Goal: Communication & Community: Answer question/provide support

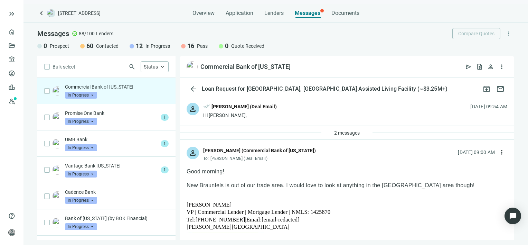
click at [94, 96] on span "In Progress" at bounding box center [81, 95] width 32 height 7
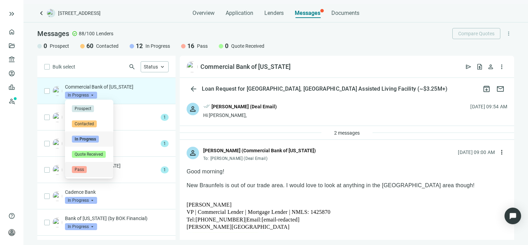
click at [85, 170] on span "Pass" at bounding box center [79, 169] width 15 height 7
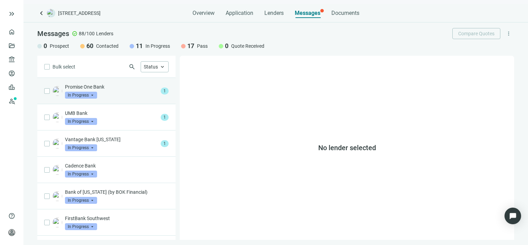
click at [117, 93] on div "Promise One Bank In Progress arrow_drop_down" at bounding box center [111, 90] width 93 height 15
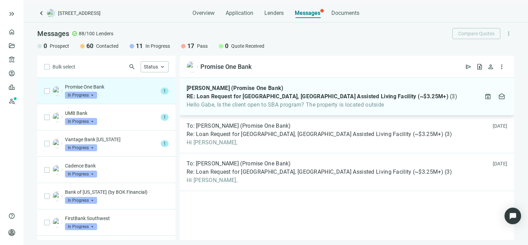
click at [307, 109] on div "[PERSON_NAME] (Promise One Bank) RE: Loan Request for [GEOGRAPHIC_DATA], [GEOGR…" at bounding box center [347, 97] width 335 height 38
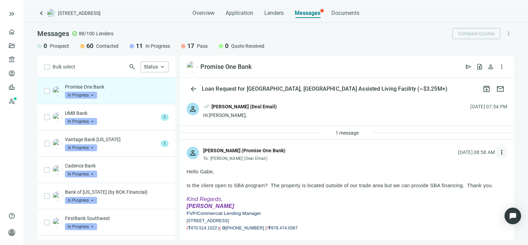
click at [499, 152] on span "more_vert" at bounding box center [502, 152] width 7 height 7
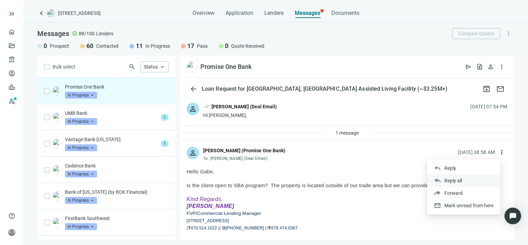
click at [455, 179] on span "Reply all" at bounding box center [454, 181] width 18 height 6
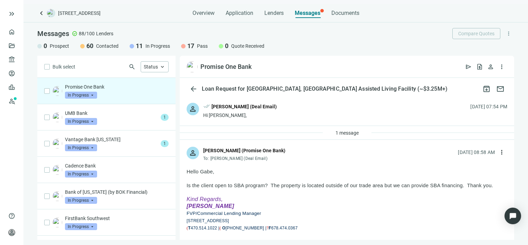
type textarea "**********"
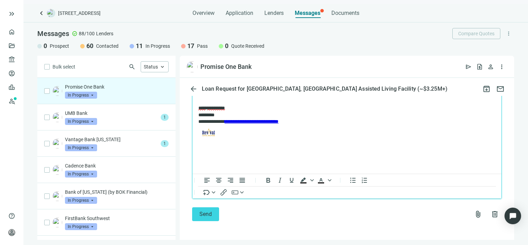
scroll to position [993, 0]
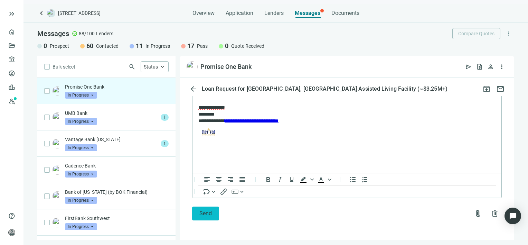
click at [209, 214] on span "Send" at bounding box center [206, 213] width 12 height 7
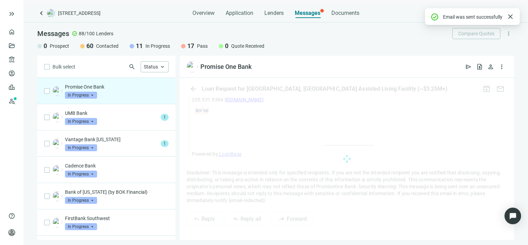
scroll to position [970, 0]
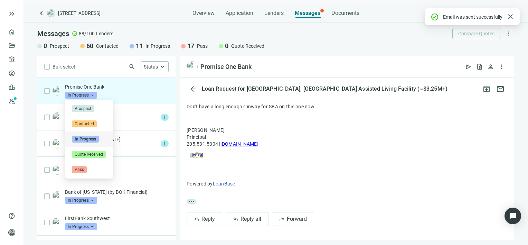
click at [92, 95] on span "In Progress" at bounding box center [81, 95] width 32 height 7
click at [79, 169] on span "Pass" at bounding box center [79, 169] width 15 height 7
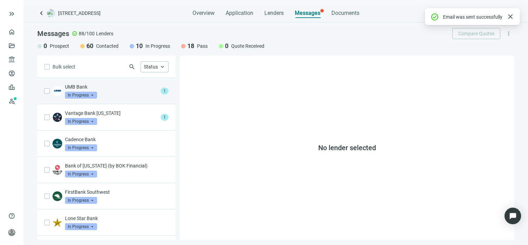
click at [113, 91] on div "UMB Bank In Progress arrow_drop_down" at bounding box center [111, 90] width 93 height 15
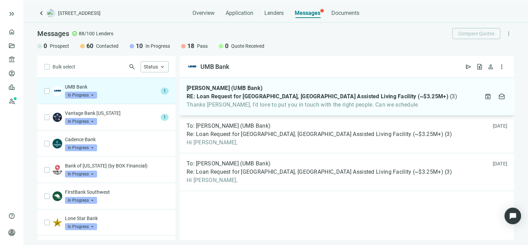
click at [230, 102] on span "Thanks [PERSON_NAME], I’d love to put you in touch with the right people. Can w…" at bounding box center [322, 104] width 271 height 7
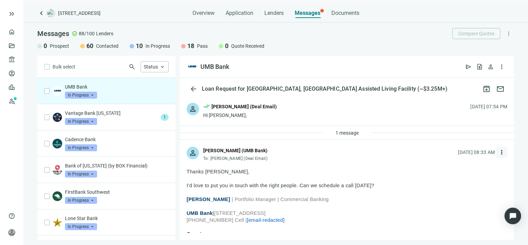
click at [499, 151] on span "more_vert" at bounding box center [502, 152] width 7 height 7
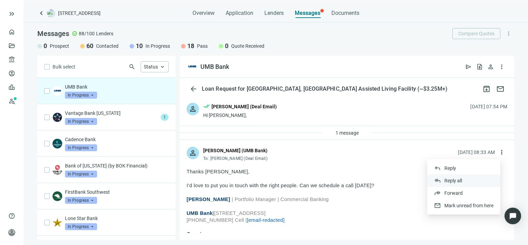
click at [463, 181] on div "reply_all Reply all" at bounding box center [463, 180] width 73 height 12
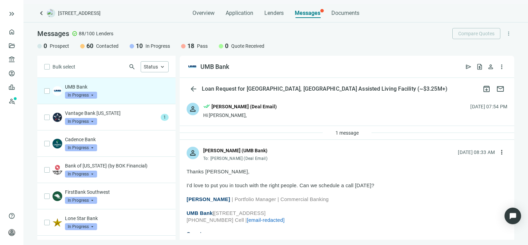
scroll to position [737, 0]
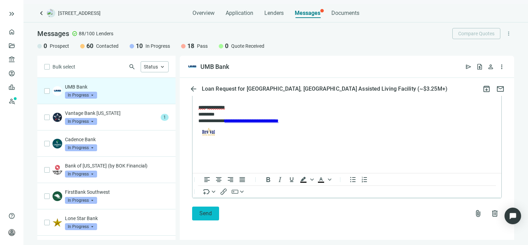
click at [202, 214] on span "Send" at bounding box center [206, 213] width 12 height 7
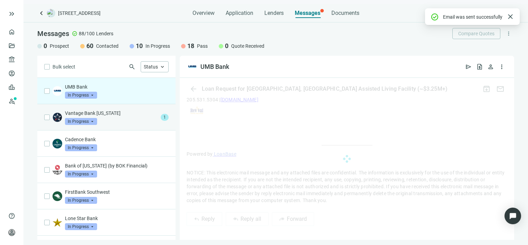
scroll to position [794, 0]
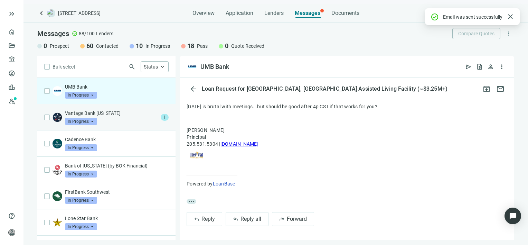
click at [114, 112] on p "Vantage Bank [US_STATE]" at bounding box center [111, 113] width 93 height 7
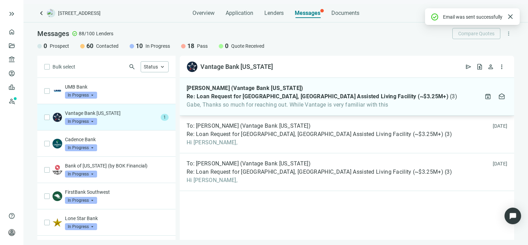
click at [276, 106] on span "Gabe, Thanks so much for reaching out. While Vantage is very familiar with this" at bounding box center [322, 104] width 271 height 7
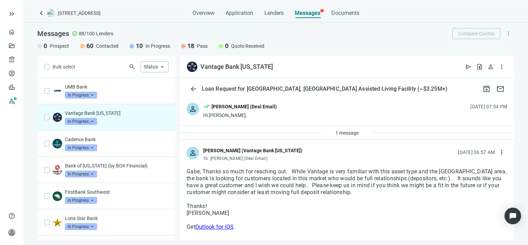
click at [91, 120] on span "In Progress" at bounding box center [81, 121] width 32 height 7
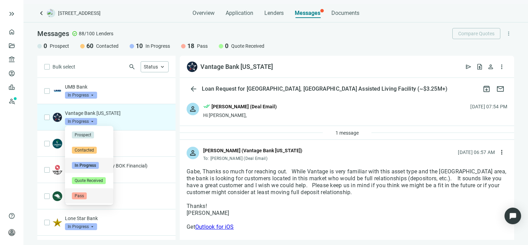
click at [79, 195] on span "Pass" at bounding box center [79, 195] width 15 height 7
